Goal: Transaction & Acquisition: Purchase product/service

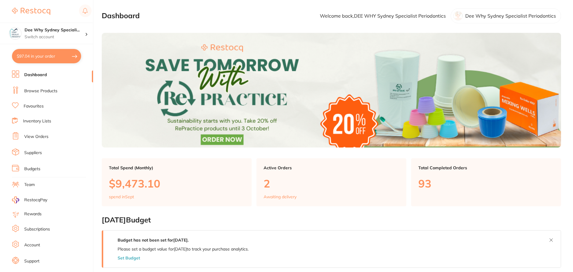
click at [46, 92] on link "Browse Products" at bounding box center [40, 91] width 33 height 6
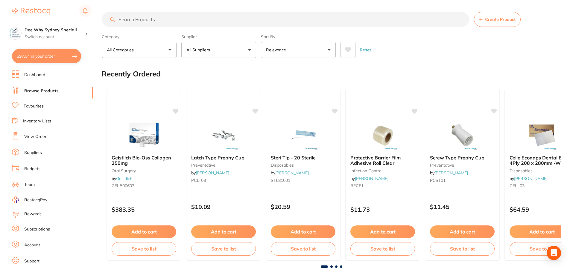
scroll to position [60, 0]
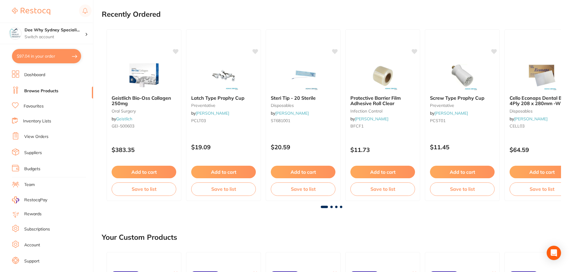
click at [33, 154] on link "Suppliers" at bounding box center [33, 153] width 18 height 6
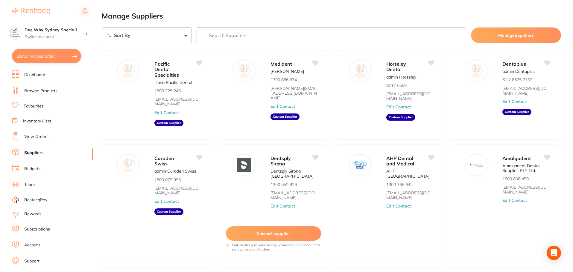
click at [35, 138] on link "View Orders" at bounding box center [36, 137] width 24 height 6
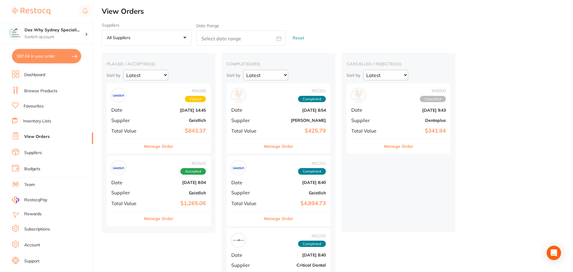
click at [45, 121] on link "Inventory Lists" at bounding box center [37, 121] width 28 height 6
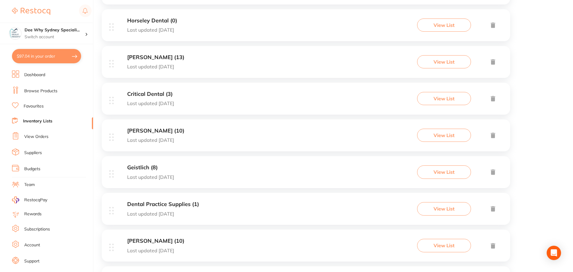
scroll to position [269, 0]
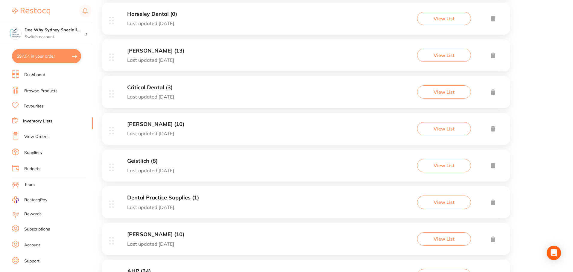
click at [174, 198] on h3 "Dental Practice Supplies (1)" at bounding box center [163, 198] width 72 height 6
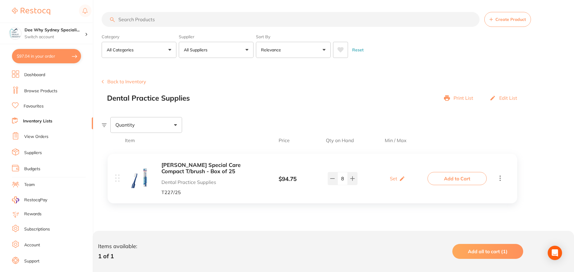
drag, startPoint x: 438, startPoint y: 178, endPoint x: 428, endPoint y: 174, distance: 11.3
click at [439, 179] on button "Add to Cart" at bounding box center [457, 178] width 59 height 13
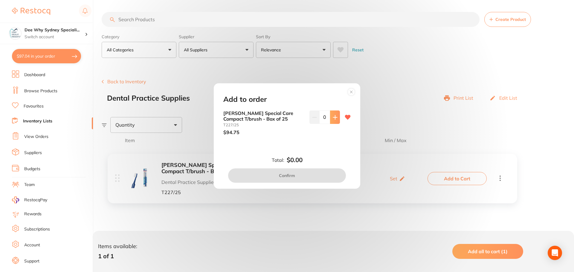
click at [336, 120] on button at bounding box center [335, 117] width 10 height 13
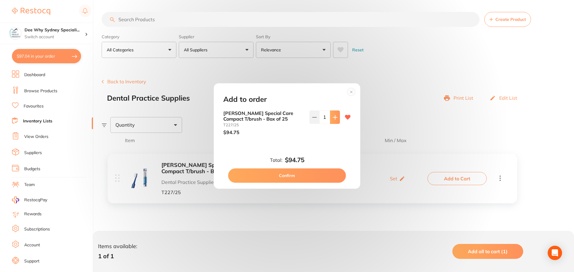
click at [336, 120] on button at bounding box center [335, 117] width 10 height 13
type input "4"
click at [314, 175] on button "Confirm" at bounding box center [287, 176] width 118 height 14
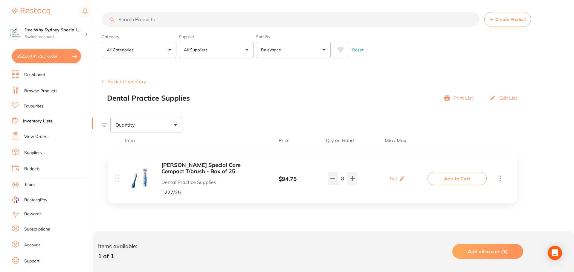
click at [182, 165] on b "[PERSON_NAME] Special Care Compact T/brush - Box of 25" at bounding box center [208, 168] width 95 height 12
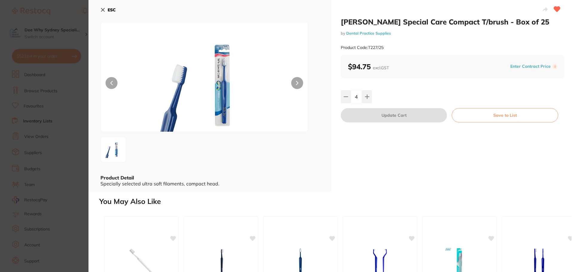
click at [103, 8] on icon at bounding box center [102, 9] width 5 height 5
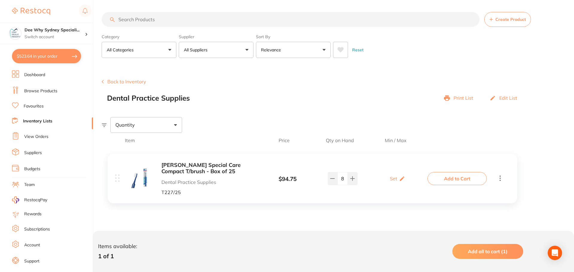
click at [39, 91] on link "Browse Products" at bounding box center [40, 91] width 33 height 6
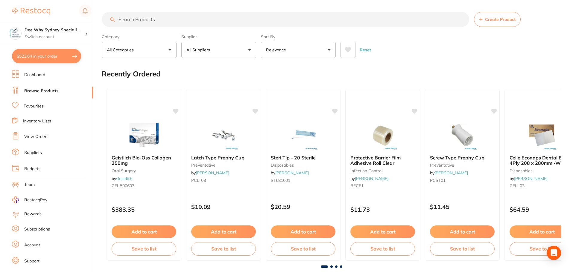
click at [180, 15] on input "search" at bounding box center [285, 19] width 367 height 15
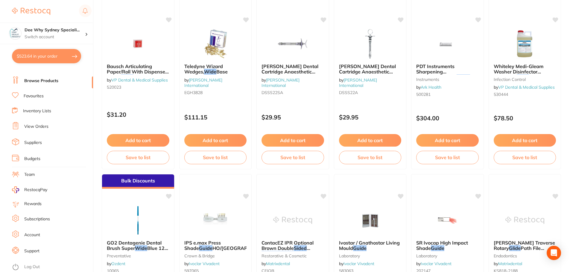
scroll to position [179, 0]
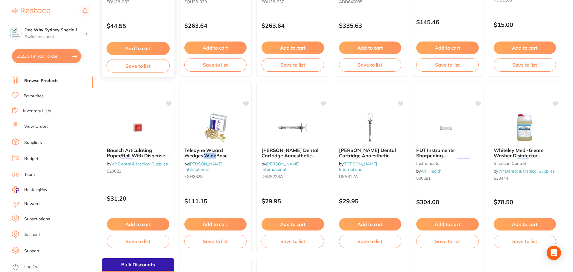
type input "fibro gide"
